Goal: Obtain resource: Obtain resource

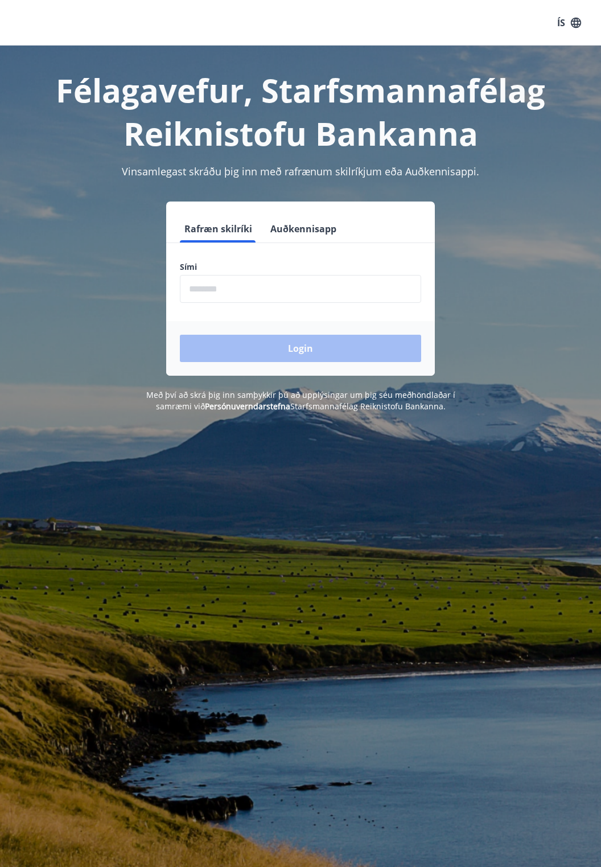
click at [251, 287] on input "phone" at bounding box center [301, 289] width 242 height 28
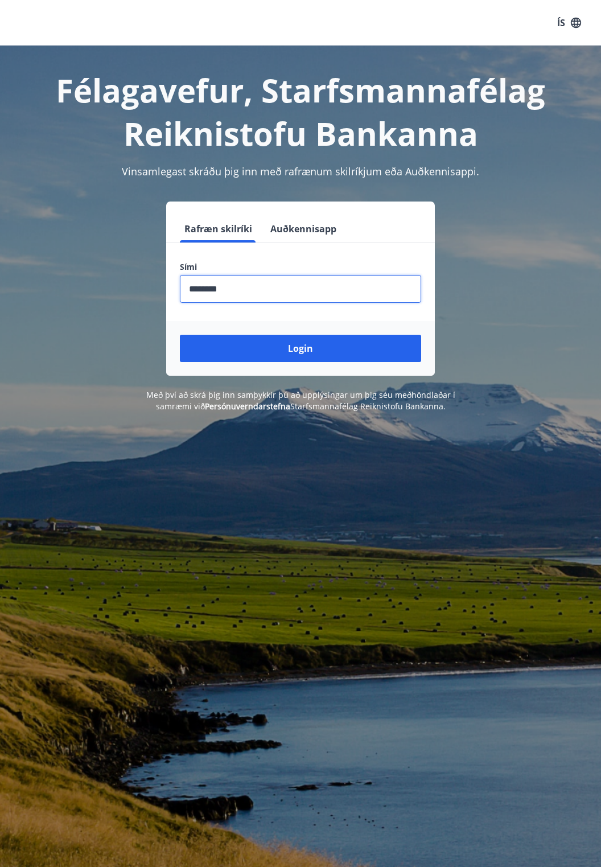
type input "********"
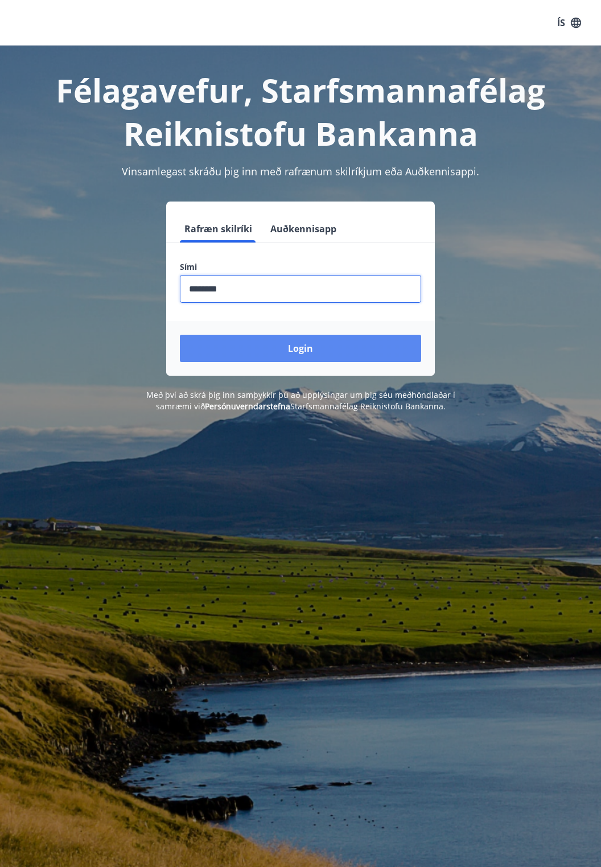
click at [302, 361] on button "Login" at bounding box center [301, 348] width 242 height 27
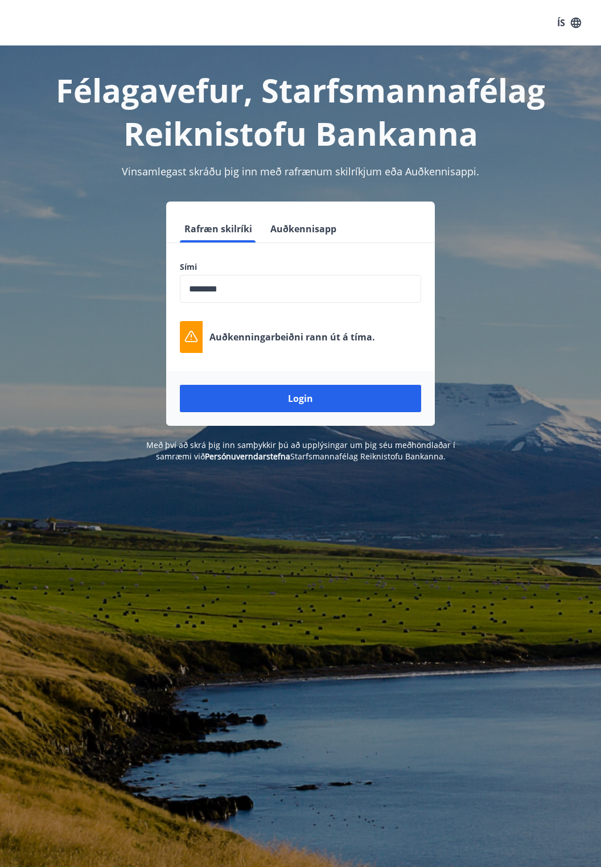
click at [297, 292] on input "phone" at bounding box center [301, 289] width 242 height 28
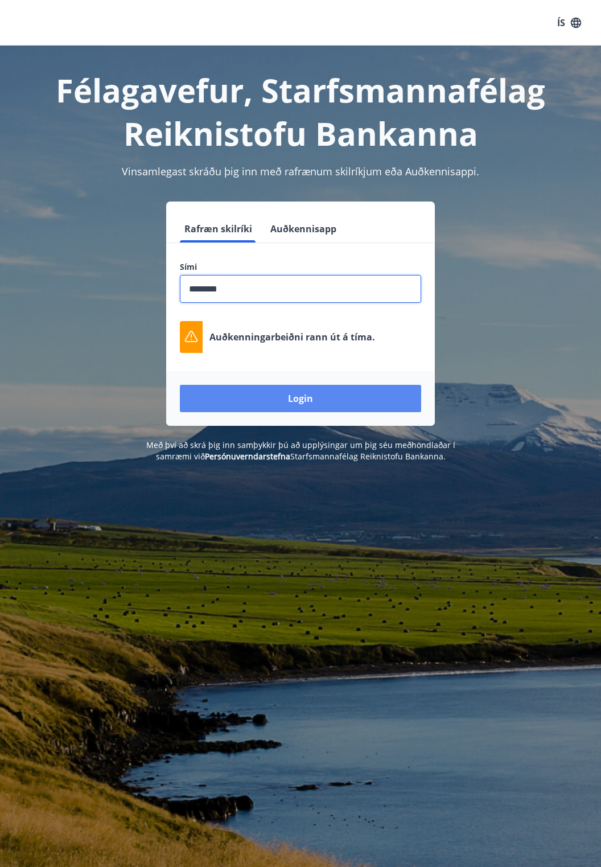
click at [339, 386] on button "Login" at bounding box center [301, 398] width 242 height 27
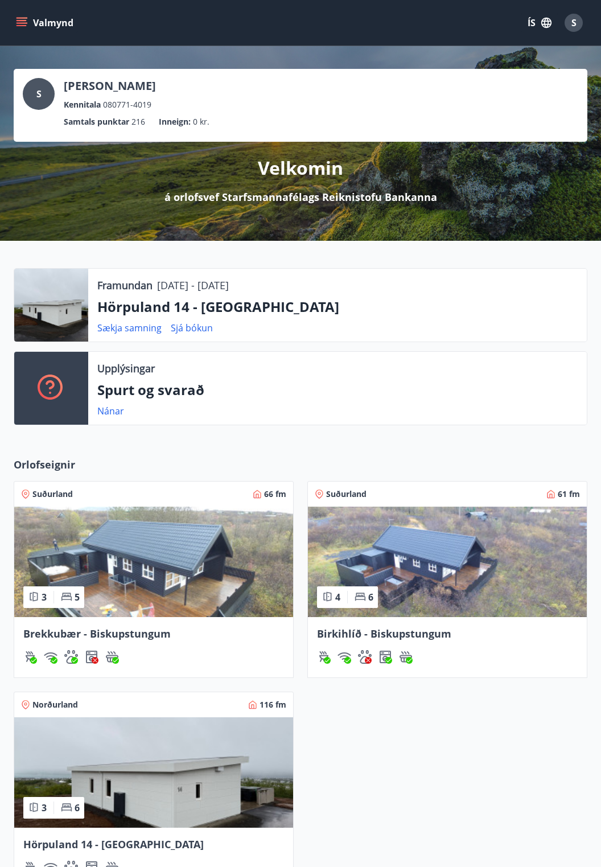
click at [53, 305] on div at bounding box center [51, 305] width 74 height 73
click at [118, 289] on p "Framundan" at bounding box center [124, 285] width 55 height 15
click at [178, 312] on p "Hörpuland 14 - Akureyri" at bounding box center [337, 306] width 481 height 19
click at [191, 333] on link "Sjá bókun" at bounding box center [192, 328] width 42 height 13
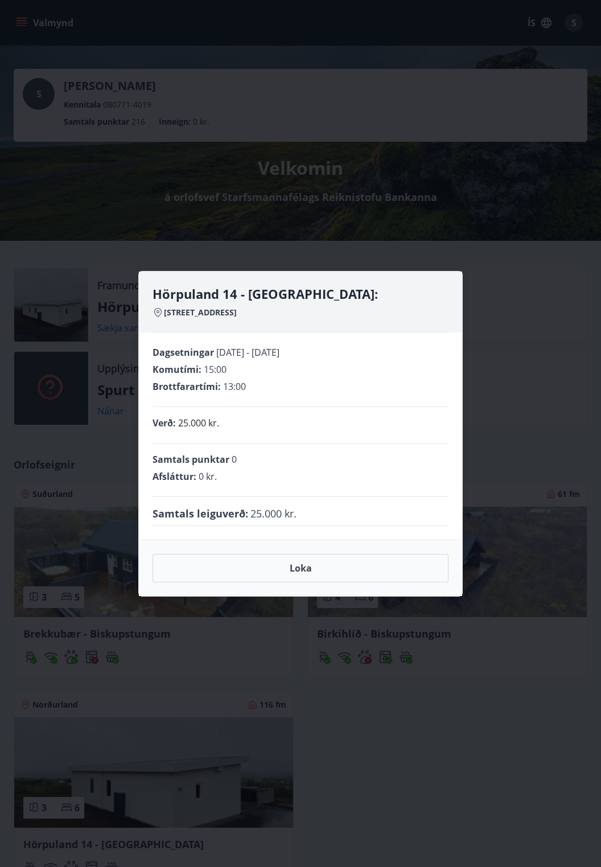
click at [72, 439] on div "Hörpuland 14 - Akureyri: Hörpuland 14 6001 Akureyri Dagsetningar 12.09.2025 - 1…" at bounding box center [300, 433] width 601 height 867
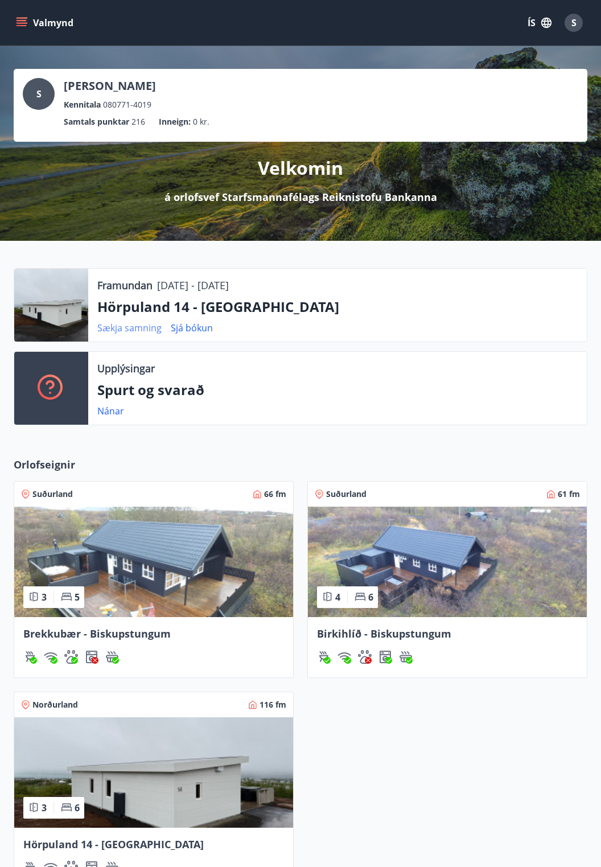
click at [125, 326] on link "Sækja samning" at bounding box center [129, 328] width 64 height 13
